Goal: Information Seeking & Learning: Learn about a topic

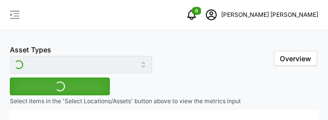
type input "Variable Air Volume Box"
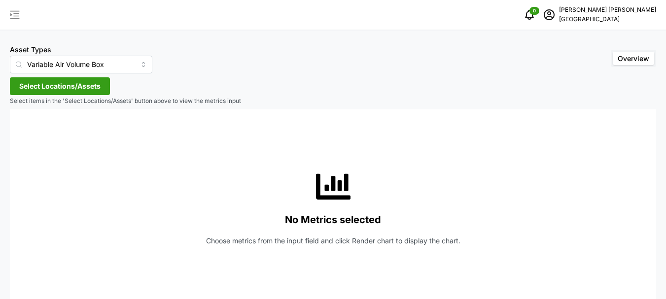
click at [16, 14] on icon "button" at bounding box center [15, 15] width 12 height 12
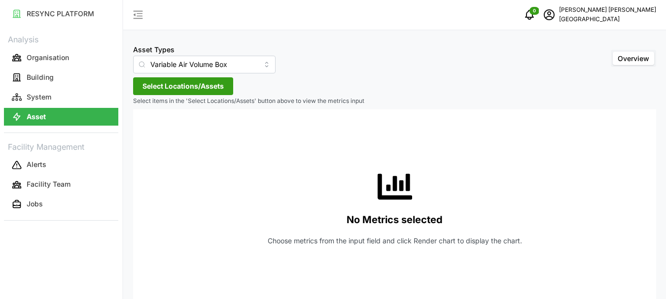
click at [198, 88] on span "Select Locations/Assets" at bounding box center [183, 86] width 81 height 17
click at [147, 119] on icon at bounding box center [146, 131] width 8 height 8
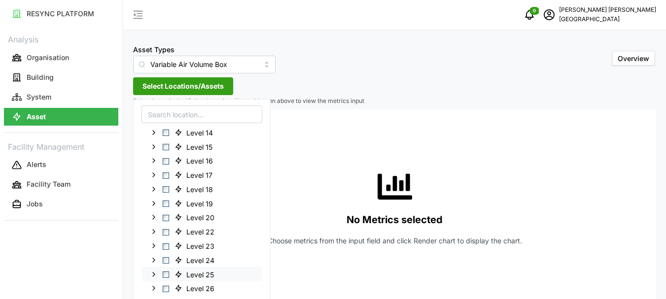
scroll to position [247, 0]
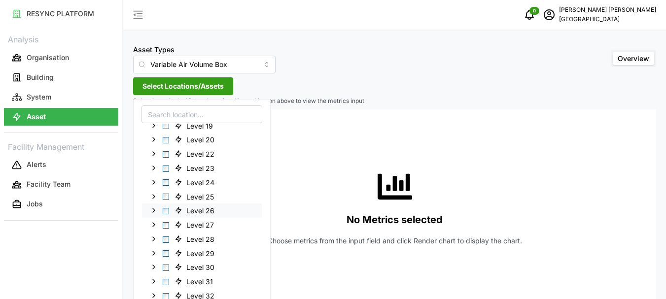
click at [164, 119] on span "Select Level 26" at bounding box center [166, 211] width 6 height 6
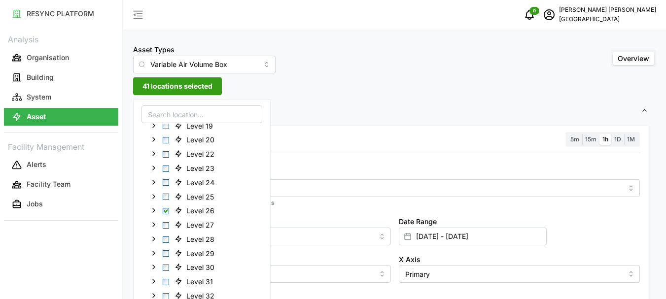
click at [193, 84] on span "41 locations selected" at bounding box center [178, 86] width 70 height 17
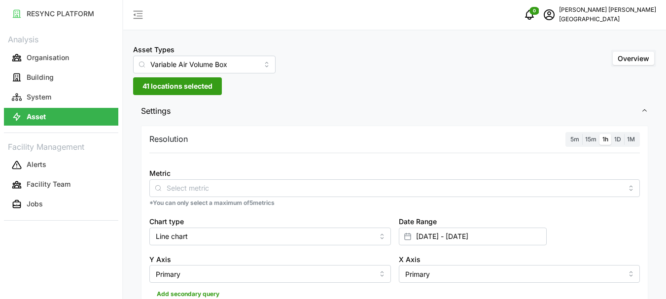
drag, startPoint x: 608, startPoint y: 139, endPoint x: 454, endPoint y: 169, distance: 156.8
click at [328, 119] on span "1h" at bounding box center [606, 139] width 6 height 7
click at [328, 119] on input "1h" at bounding box center [600, 134] width 0 height 0
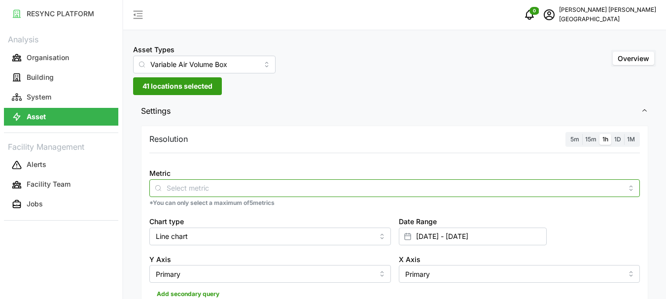
click at [177, 119] on input "Metric" at bounding box center [395, 187] width 456 height 11
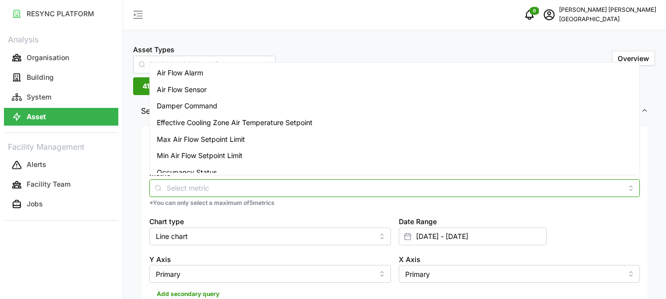
click at [187, 87] on span "Air Flow Sensor" at bounding box center [182, 89] width 50 height 11
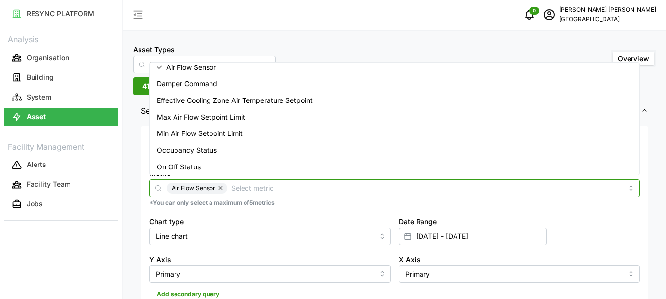
scroll to position [41, 0]
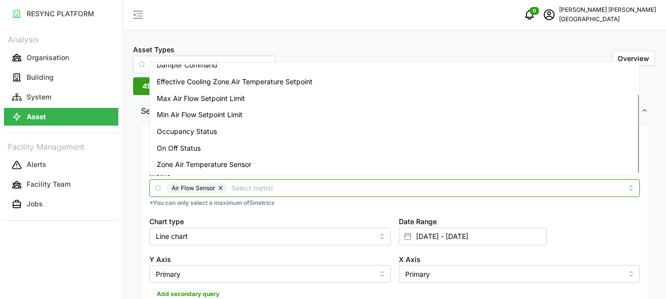
click at [192, 119] on span "Zone Air Temperature Sensor" at bounding box center [204, 164] width 95 height 11
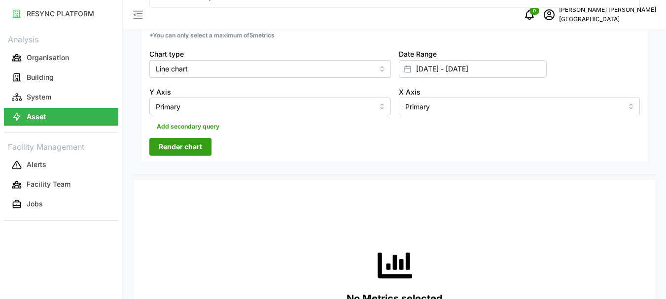
scroll to position [148, 0]
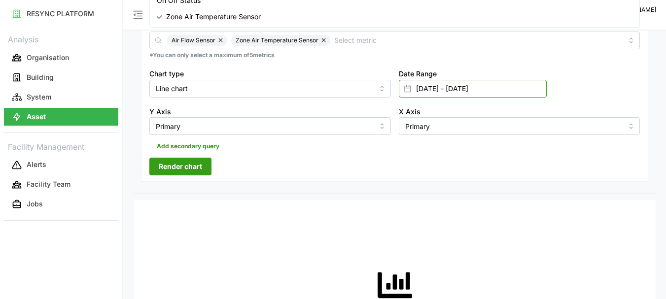
click at [328, 88] on input "[DATE] - [DATE]" at bounding box center [473, 89] width 148 height 18
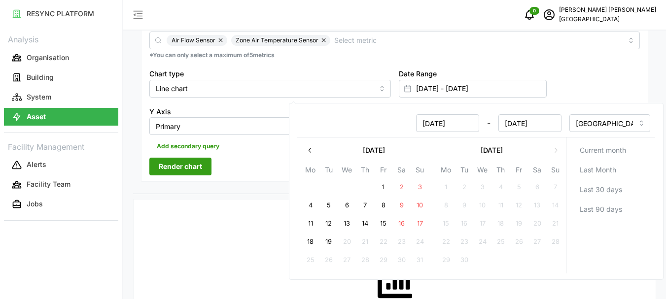
type input "[DATE]"
click at [328, 119] on button "19" at bounding box center [329, 242] width 18 height 18
type input "[DATE] - [DATE]"
type input "[DATE]"
click at [327, 119] on button "19" at bounding box center [329, 242] width 18 height 18
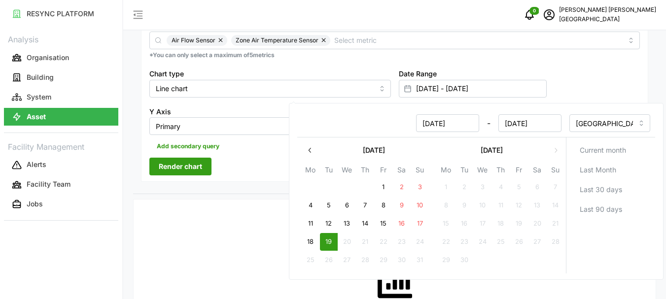
type input "[DATE] - [DATE]"
type input "[DATE]"
drag, startPoint x: 259, startPoint y: 175, endPoint x: 313, endPoint y: 216, distance: 67.5
click at [260, 119] on div "Resolution 5m 15m 1h 1D 1M Metric Air Flow Sensor Zone Air Temperature Sensor *…" at bounding box center [395, 80] width 508 height 205
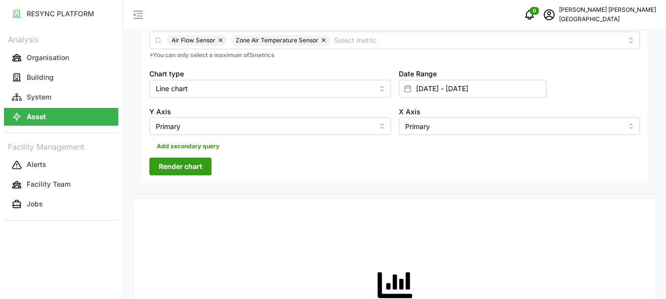
click at [189, 119] on span "Render chart" at bounding box center [180, 166] width 43 height 17
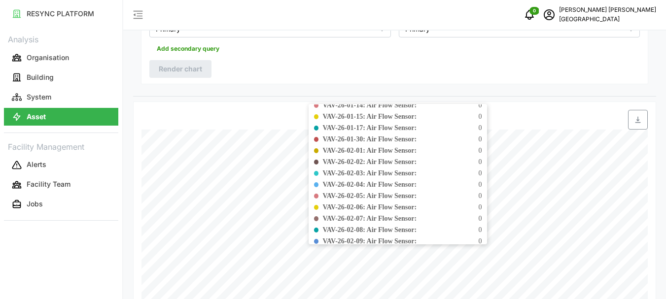
scroll to position [595, 0]
